Goal: Communication & Community: Answer question/provide support

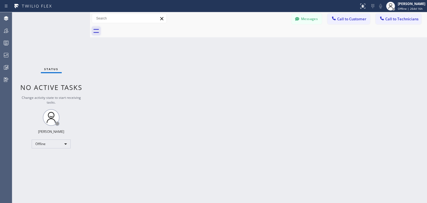
click at [93, 31] on icon at bounding box center [96, 30] width 9 height 9
click at [363, 5] on icon at bounding box center [362, 5] width 3 height 2
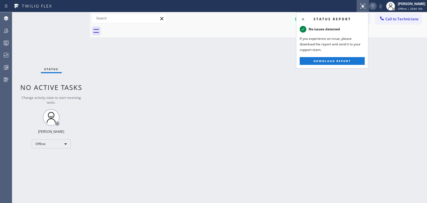
click at [370, 6] on icon at bounding box center [373, 6] width 7 height 7
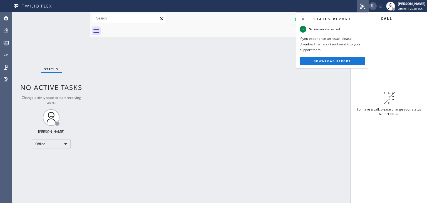
click at [370, 6] on icon at bounding box center [373, 6] width 7 height 7
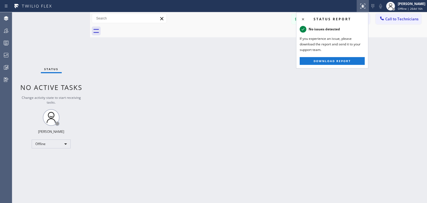
click at [336, 3] on div at bounding box center [179, 6] width 355 height 9
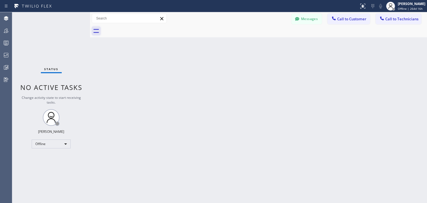
click at [97, 33] on icon at bounding box center [96, 30] width 9 height 9
click at [96, 30] on icon at bounding box center [96, 30] width 9 height 9
click at [131, 20] on input "text" at bounding box center [129, 18] width 75 height 9
click at [95, 29] on icon at bounding box center [96, 30] width 9 height 9
click at [104, 17] on input "text" at bounding box center [129, 18] width 75 height 9
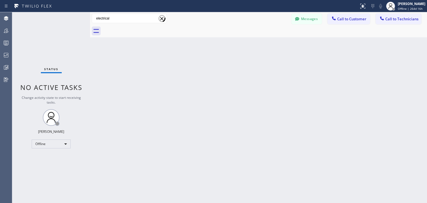
type input "electrical"
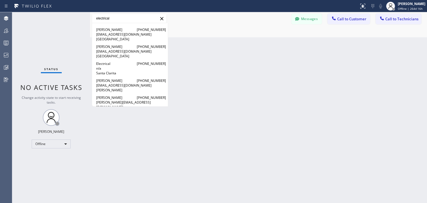
click at [162, 18] on icon at bounding box center [162, 18] width 7 height 7
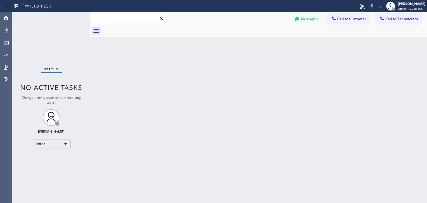
click at [114, 18] on input "text" at bounding box center [129, 18] width 75 height 9
click at [109, 15] on input "text" at bounding box center [129, 18] width 75 height 9
click at [100, 17] on input "text" at bounding box center [129, 18] width 75 height 9
click at [97, 30] on icon at bounding box center [96, 30] width 9 height 9
click at [104, 19] on input "text" at bounding box center [129, 18] width 75 height 9
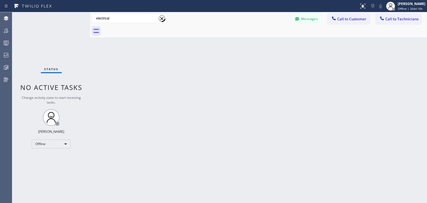
click at [122, 19] on input "electrical" at bounding box center [129, 18] width 75 height 9
click at [122, 18] on input "electrical" at bounding box center [129, 18] width 75 height 9
type input "electrical"
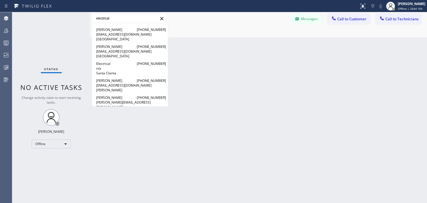
click at [114, 20] on input "electrical" at bounding box center [129, 18] width 75 height 9
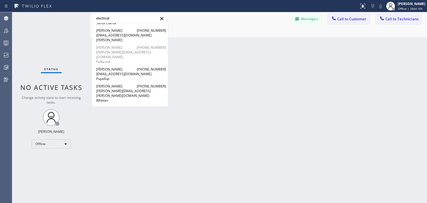
scroll to position [58, 0]
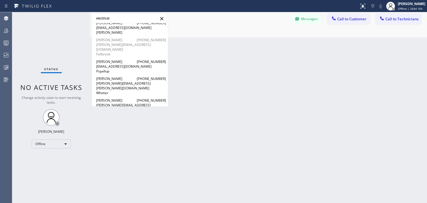
click at [121, 38] on span "[PERSON_NAME]" at bounding box center [109, 40] width 27 height 5
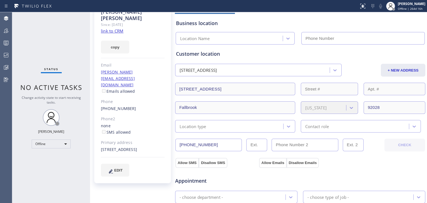
scroll to position [30, 0]
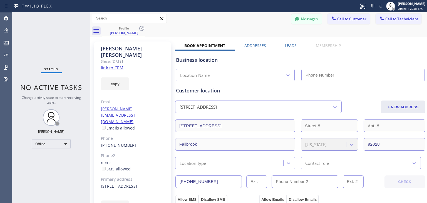
click at [162, 19] on icon at bounding box center [161, 18] width 3 height 3
click at [299, 19] on button "Messages" at bounding box center [307, 19] width 31 height 11
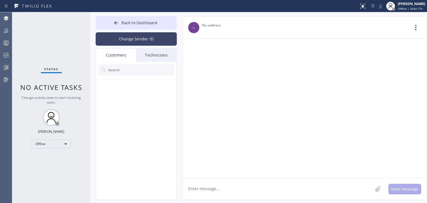
click at [145, 36] on button "Change Sender ID" at bounding box center [136, 38] width 81 height 13
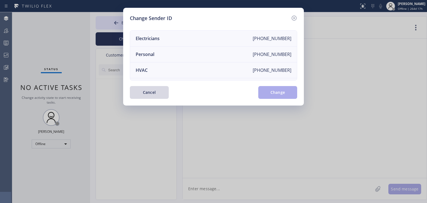
scroll to position [63, 0]
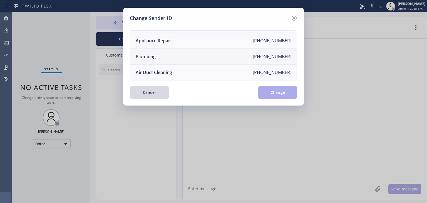
click at [171, 53] on li "Plumbing [PHONE_NUMBER]" at bounding box center [213, 57] width 167 height 16
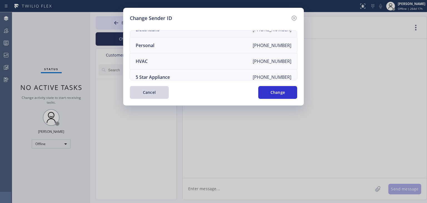
scroll to position [0, 0]
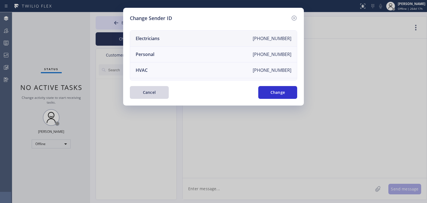
click at [166, 39] on li "Electricians [PHONE_NUMBER]" at bounding box center [213, 39] width 167 height 16
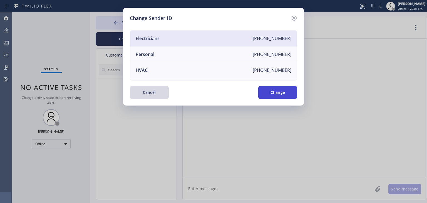
click at [275, 90] on button "Change" at bounding box center [277, 92] width 39 height 13
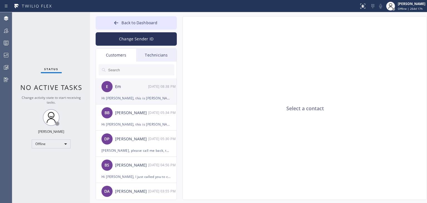
click at [127, 94] on div "E Em 08/19 08:38 PM" at bounding box center [136, 86] width 81 height 17
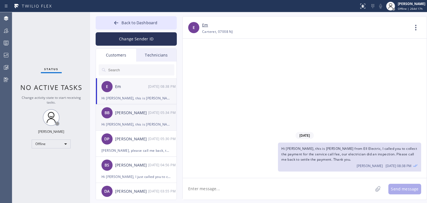
click at [123, 116] on div "BB Brittni Backus 08/19 05:34 PM" at bounding box center [136, 112] width 81 height 17
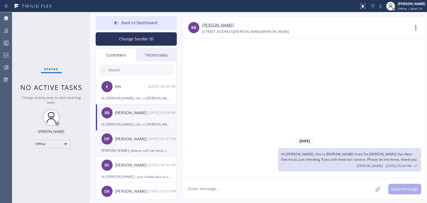
click at [124, 139] on div "Daniel Park" at bounding box center [131, 139] width 33 height 6
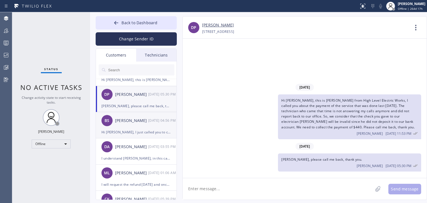
scroll to position [89, 0]
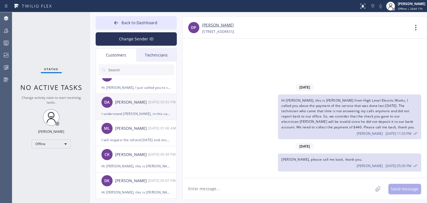
click at [127, 100] on div "Dave Ahmad" at bounding box center [131, 102] width 33 height 6
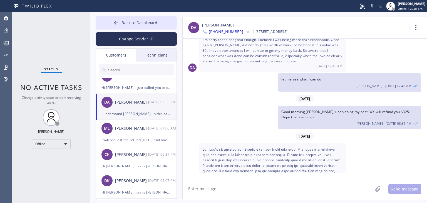
scroll to position [432, 0]
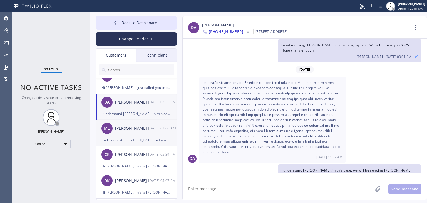
click at [111, 131] on div "ML" at bounding box center [107, 128] width 11 height 11
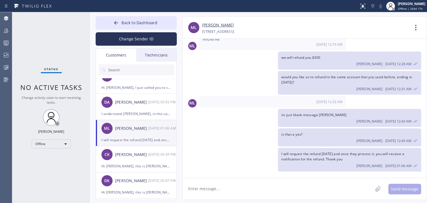
scroll to position [411, 0]
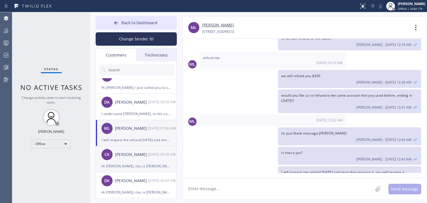
click at [121, 151] on div "Chauntel Koombs" at bounding box center [131, 154] width 33 height 6
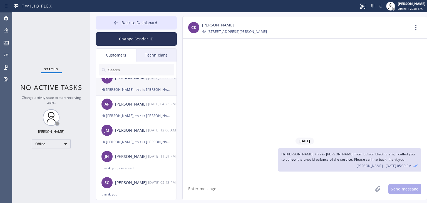
scroll to position [289, 0]
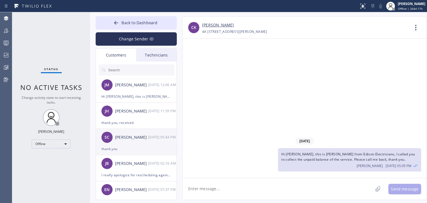
click at [119, 134] on div "Sung Choi" at bounding box center [131, 137] width 33 height 6
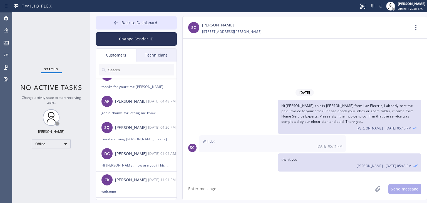
scroll to position [490, 0]
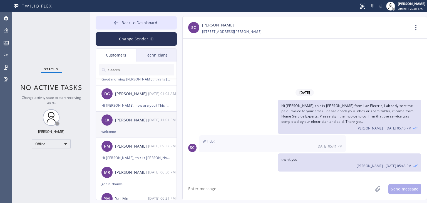
click at [120, 132] on div "welcome" at bounding box center [137, 131] width 70 height 6
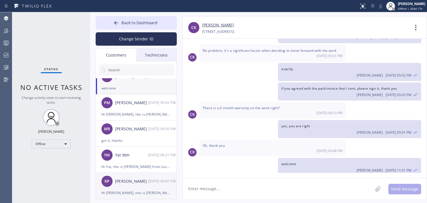
scroll to position [579, 0]
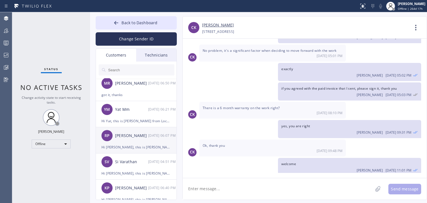
click at [129, 141] on div "RP Ritu Patel 08/12 06:07 PM" at bounding box center [136, 135] width 81 height 17
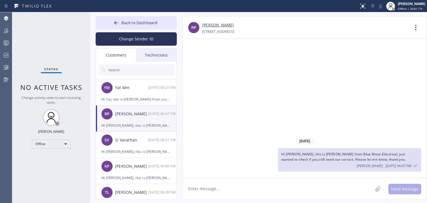
scroll to position [645, 0]
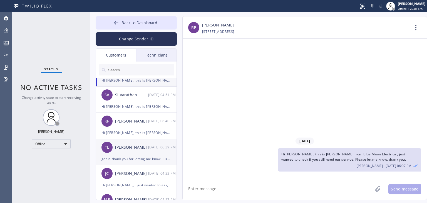
click at [119, 149] on div "Tom Laurendi" at bounding box center [131, 147] width 33 height 6
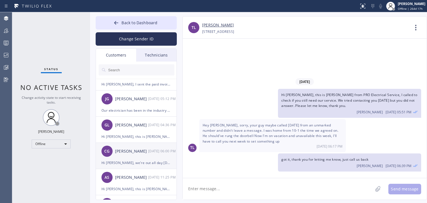
scroll to position [824, 0]
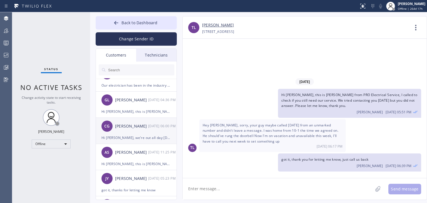
click at [137, 125] on div "Chalon Gluck" at bounding box center [131, 126] width 33 height 6
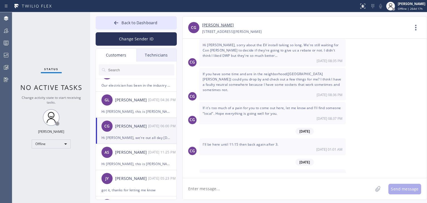
scroll to position [19, 0]
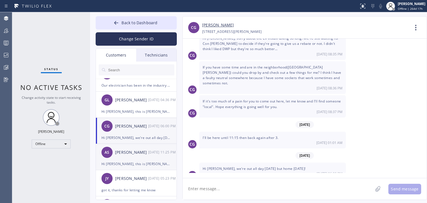
click at [121, 165] on div "Hi Amy, this is Kate from City Electricians, we tried calling you to give estim…" at bounding box center [137, 164] width 70 height 6
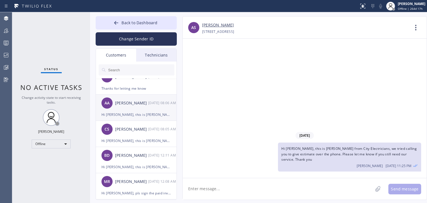
scroll to position [979, 0]
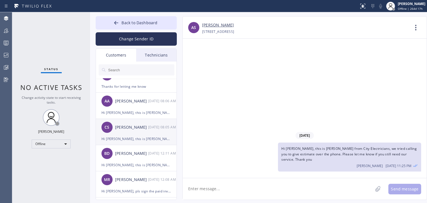
click at [113, 131] on div "CS Chris Stibol 08/02 08:05 AM" at bounding box center [136, 127] width 81 height 17
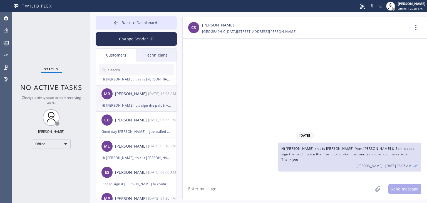
scroll to position [1068, 0]
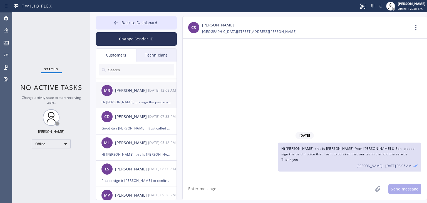
click at [125, 99] on div "Hi Mouli, pls sign the paid invoice that I sent to you last July 21st, maybe yo…" at bounding box center [137, 102] width 70 height 6
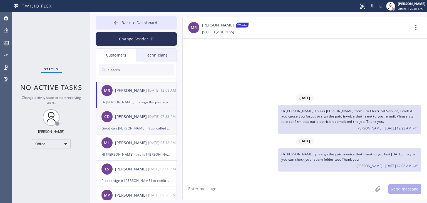
click at [118, 129] on div "Good day Clinton, I just called you to check if you already sign the paid invoi…" at bounding box center [137, 128] width 70 height 6
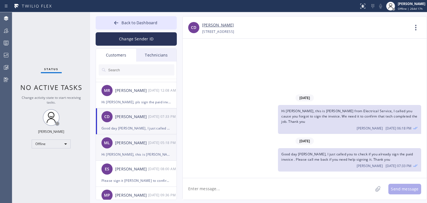
click at [119, 156] on div "Hi Michael, this is Kate from Electrical Land Fort Lee, I just called you cause…" at bounding box center [137, 154] width 70 height 6
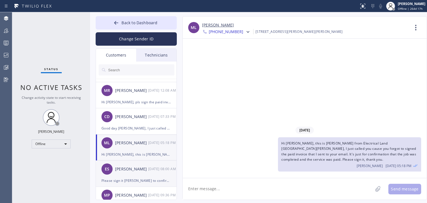
click at [118, 167] on div "Elena Sinyavsky" at bounding box center [131, 169] width 33 height 6
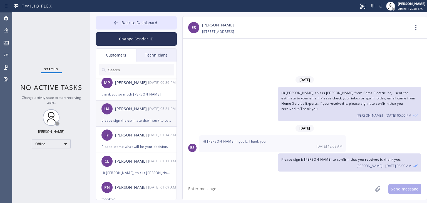
scroll to position [1202, 0]
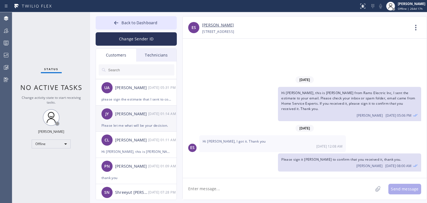
click at [130, 126] on div "Please let me what will be your decision." at bounding box center [137, 125] width 70 height 6
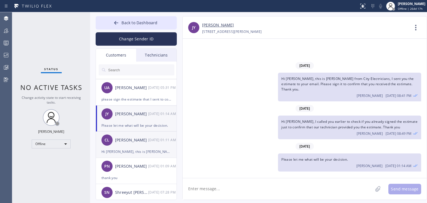
click at [125, 141] on div "Carrie Liang" at bounding box center [131, 140] width 33 height 6
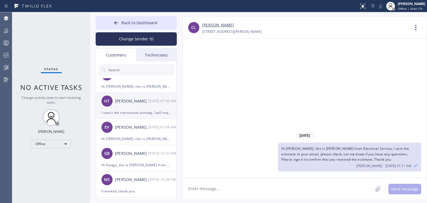
scroll to position [1603, 0]
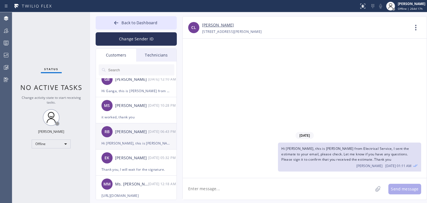
click at [121, 127] on div "RB Robert Branca 07/25 06:43 PM" at bounding box center [136, 131] width 81 height 17
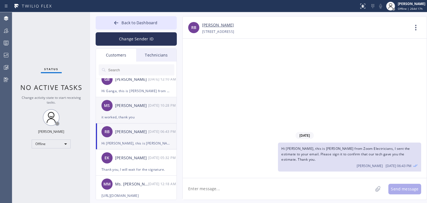
click at [119, 115] on div "it worked, thank you" at bounding box center [137, 117] width 70 height 6
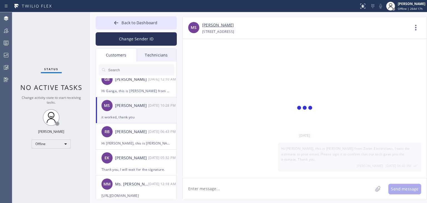
scroll to position [85, 0]
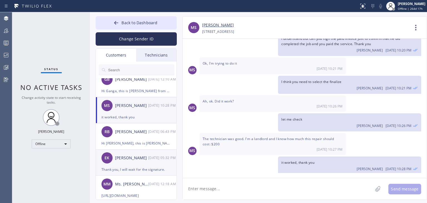
click at [122, 166] on div "Thank you, I will wait for the signature." at bounding box center [137, 169] width 70 height 6
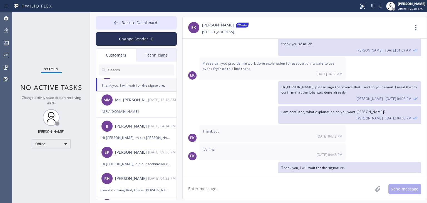
scroll to position [1692, 0]
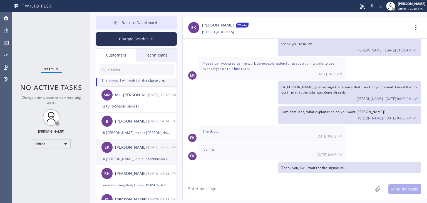
click at [124, 154] on div "EP Eshan Patel 07/23 09:36 PM" at bounding box center [136, 147] width 81 height 17
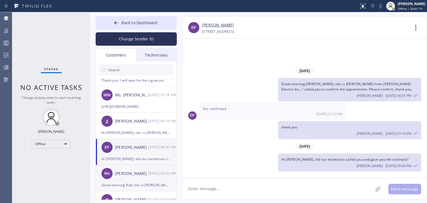
scroll to position [0, 0]
click at [128, 177] on div "RH Rod Hill 07/23 04:32 PM" at bounding box center [136, 173] width 81 height 17
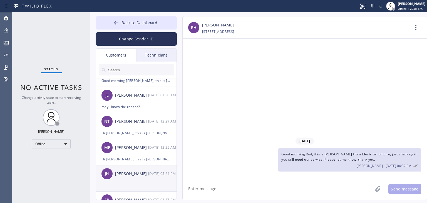
scroll to position [1825, 0]
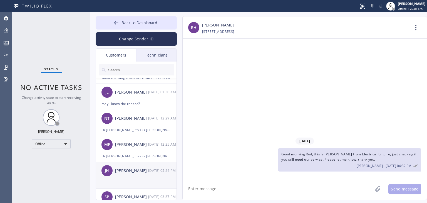
click at [120, 166] on div "JH John Hubby 07/22 05:24 PM" at bounding box center [136, 170] width 81 height 17
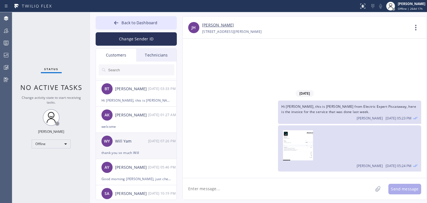
scroll to position [1981, 0]
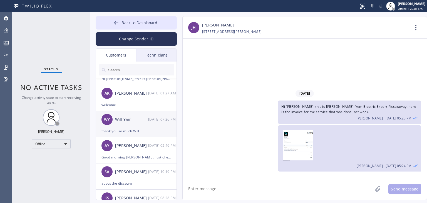
click at [118, 122] on div "Will Yam" at bounding box center [131, 119] width 33 height 6
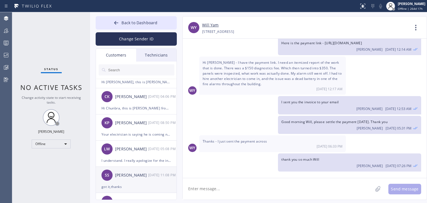
scroll to position [3606, 0]
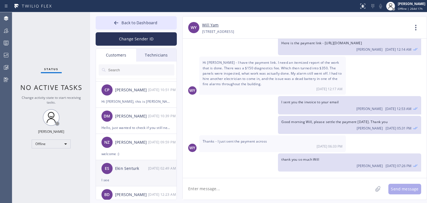
click at [126, 169] on div "Ekin Senturk" at bounding box center [131, 168] width 33 height 6
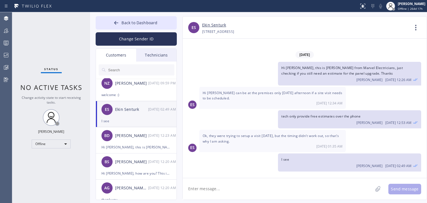
scroll to position [3739, 0]
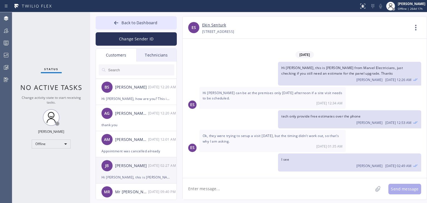
click at [127, 159] on div "JB Jane Blythe 05/13 02:27 AM" at bounding box center [136, 165] width 81 height 17
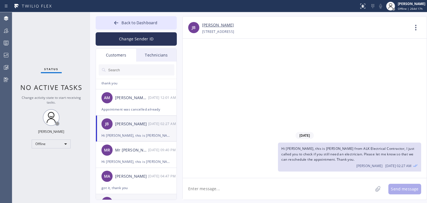
scroll to position [3828, 0]
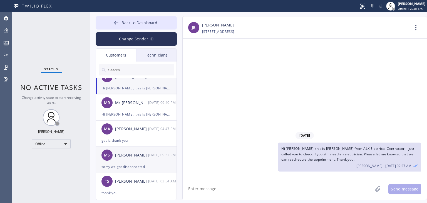
click at [124, 149] on div "MS Mabel Sierra 05/09 09:32 PM" at bounding box center [136, 155] width 81 height 17
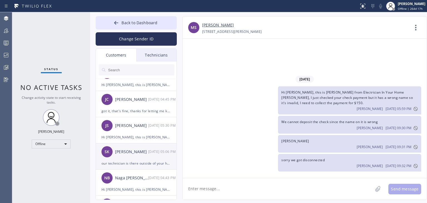
scroll to position [4407, 0]
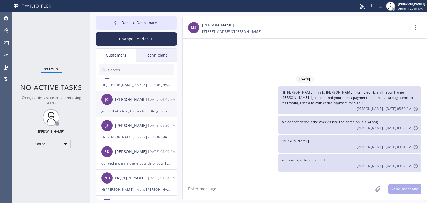
click at [142, 100] on div "Jimmy Ciarletta" at bounding box center [131, 99] width 33 height 6
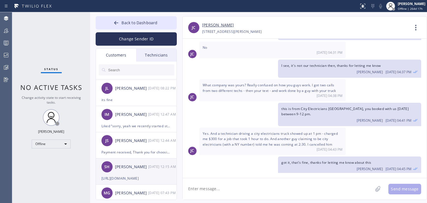
scroll to position [2894, 0]
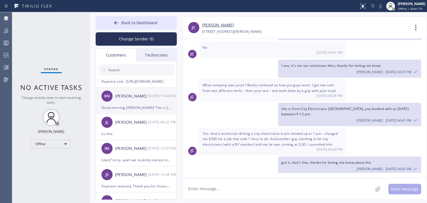
click at [134, 107] on div "Good morning Krishnan! This is Steve with Electrical Services. The electrician …" at bounding box center [137, 107] width 70 height 6
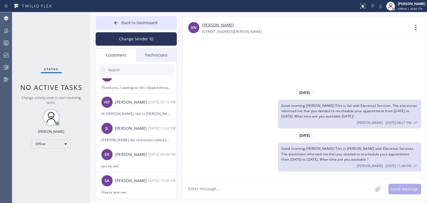
scroll to position [3361, 0]
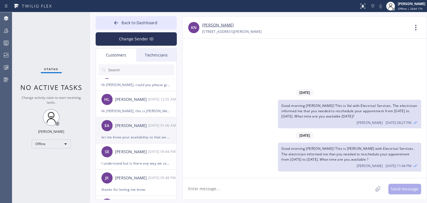
click at [131, 138] on div "let me know your availability so that we can reserve a slot for you" at bounding box center [137, 137] width 70 height 6
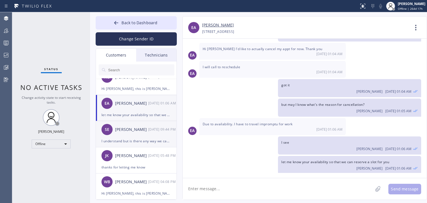
scroll to position [3450, 0]
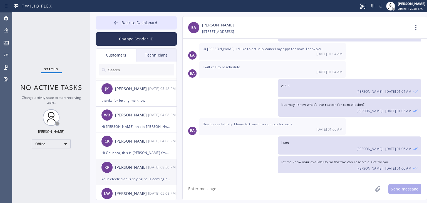
click at [138, 160] on div "KP Kathleen Percy 05/20 08:50 PM" at bounding box center [136, 167] width 81 height 17
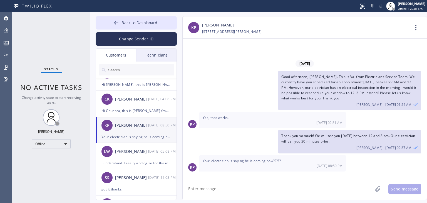
scroll to position [3561, 0]
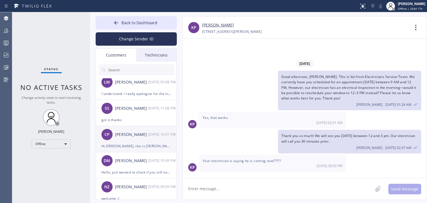
click at [147, 144] on div "Hi Caleb, this is Kate from Red Electricians East Orange, just called you to ch…" at bounding box center [137, 146] width 70 height 6
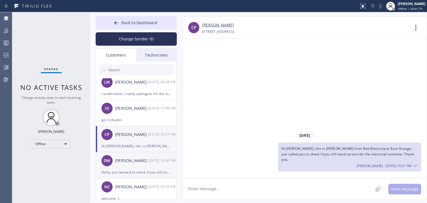
scroll to position [3628, 0]
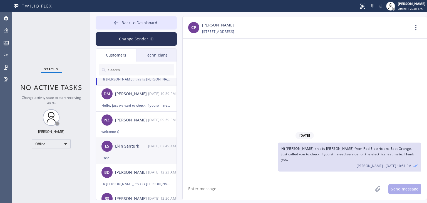
click at [139, 157] on div "I see" at bounding box center [137, 157] width 70 height 6
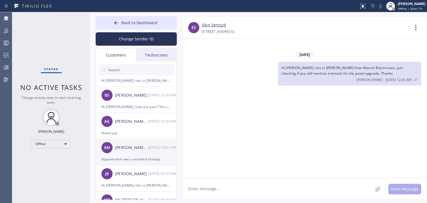
scroll to position [3739, 0]
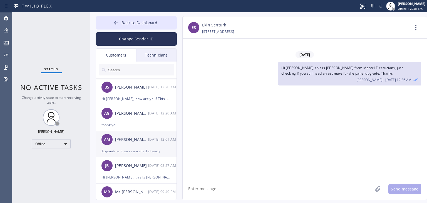
click at [140, 152] on div "Appointment was cancelled already" at bounding box center [137, 151] width 70 height 6
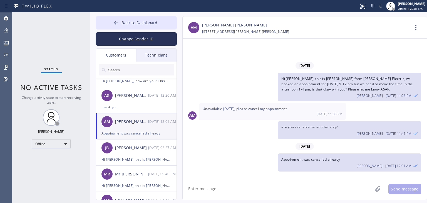
scroll to position [3784, 0]
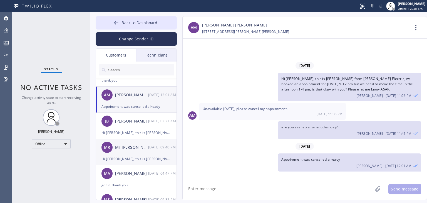
click at [137, 154] on div "MR Mr Robert 05/12 09:40 PM" at bounding box center [136, 147] width 81 height 17
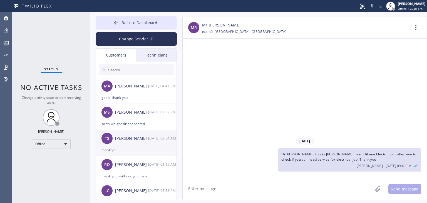
scroll to position [3873, 0]
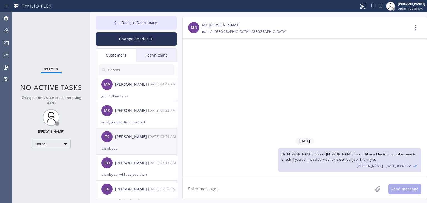
click at [139, 141] on div "TS Tova Samuel 05/08 03:54 AM" at bounding box center [136, 136] width 81 height 17
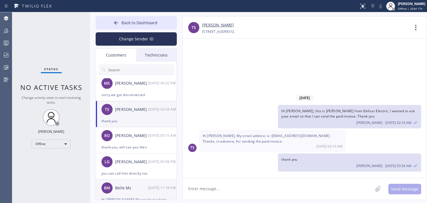
scroll to position [3940, 0]
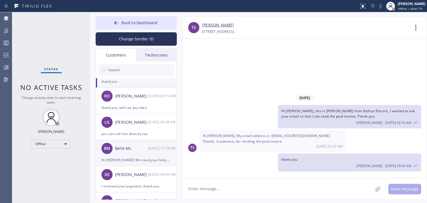
click at [128, 155] on div "BM Belle Ms 05/01 11:18 PM" at bounding box center [136, 148] width 81 height 17
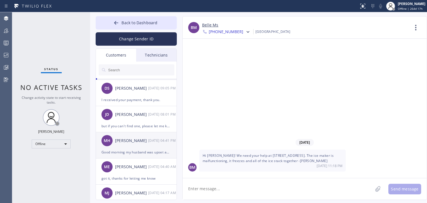
scroll to position [4029, 0]
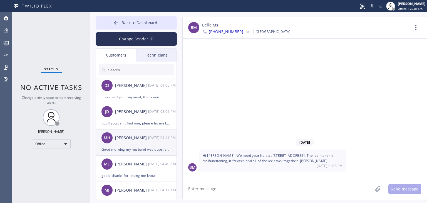
click at [130, 145] on div "MH Mae Hauser 05/01 04:41 PM" at bounding box center [136, 137] width 81 height 17
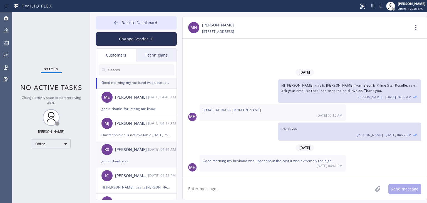
scroll to position [4162, 0]
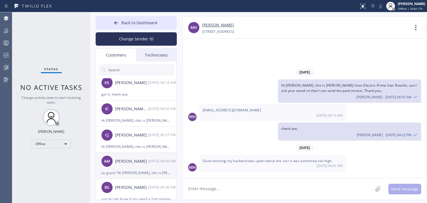
click at [140, 153] on div "AM Alex Morgan 04/29 06:06 PM" at bounding box center [136, 161] width 81 height 17
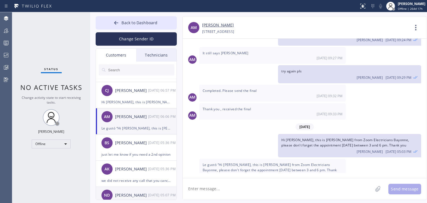
scroll to position [4251, 0]
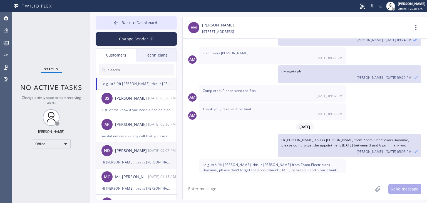
click at [139, 153] on div "Nick Disarl" at bounding box center [131, 150] width 33 height 6
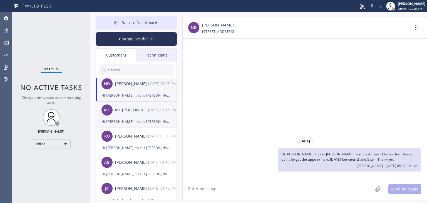
scroll to position [4385, 0]
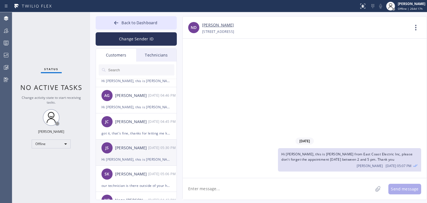
click at [137, 154] on div "JS Jerry Santos 04/26 05:30 PM" at bounding box center [136, 147] width 81 height 17
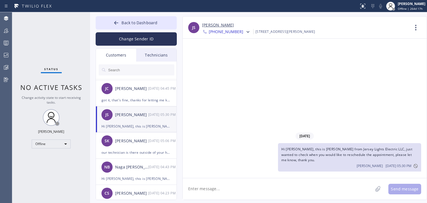
scroll to position [4452, 0]
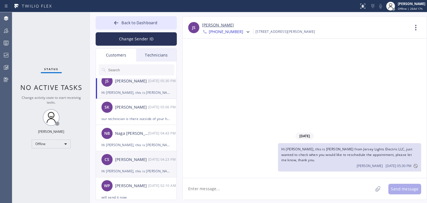
click at [134, 158] on div "Chris Silva" at bounding box center [131, 159] width 33 height 6
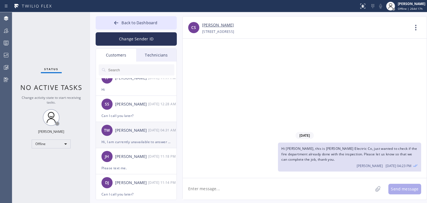
scroll to position [5654, 0]
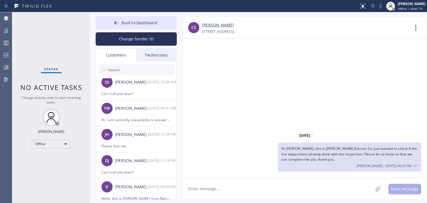
click at [160, 49] on div "Technicians" at bounding box center [156, 55] width 40 height 13
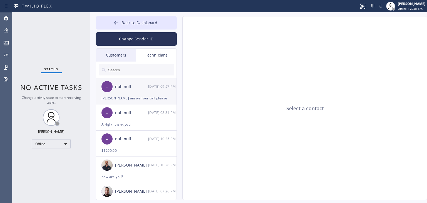
click at [132, 92] on div "-- null null 08/11 09:57 PM" at bounding box center [136, 86] width 81 height 17
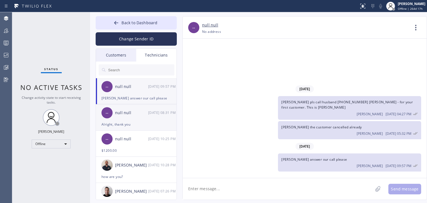
click at [128, 122] on div "Alright, thank you" at bounding box center [137, 124] width 70 height 6
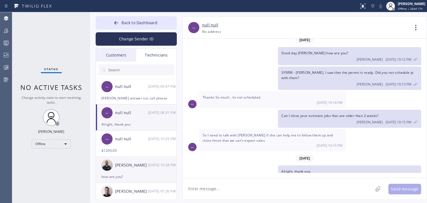
click at [123, 162] on div "Sako Tamamian" at bounding box center [131, 165] width 33 height 6
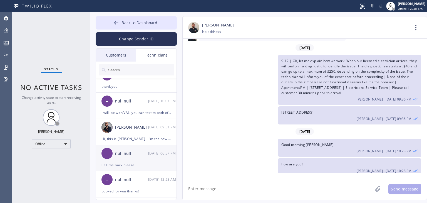
scroll to position [200, 0]
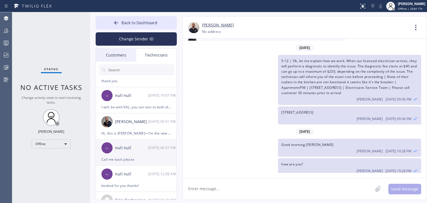
click at [133, 166] on li "-- null null 04/01 06:57 PM Call me back please" at bounding box center [136, 179] width 81 height 26
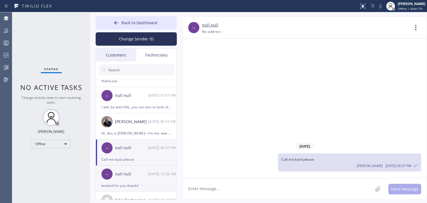
scroll to position [218, 0]
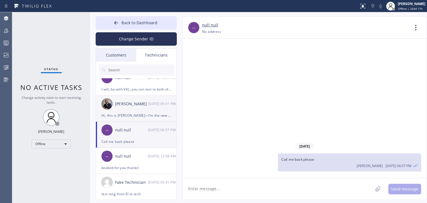
click at [139, 109] on div "Razmik Zohrabyan 05/30 09:51 PM" at bounding box center [136, 103] width 81 height 17
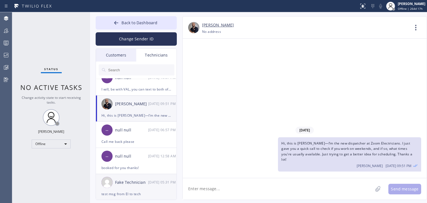
click at [134, 180] on div "Fake Technician" at bounding box center [131, 182] width 33 height 6
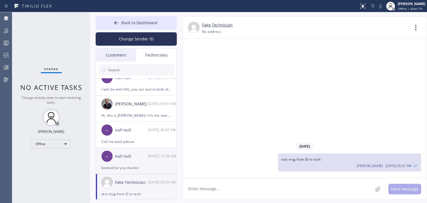
click at [116, 149] on div "-- null null 06/26 12:58 AM" at bounding box center [136, 156] width 81 height 17
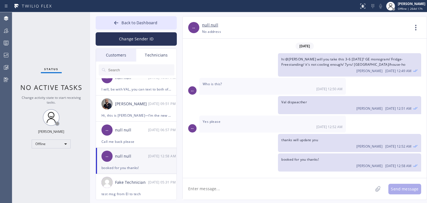
click at [109, 56] on div "Customers" at bounding box center [116, 55] width 40 height 13
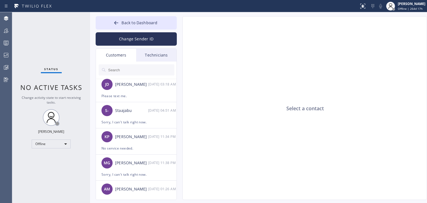
scroll to position [6032, 0]
